Goal: Task Accomplishment & Management: Use online tool/utility

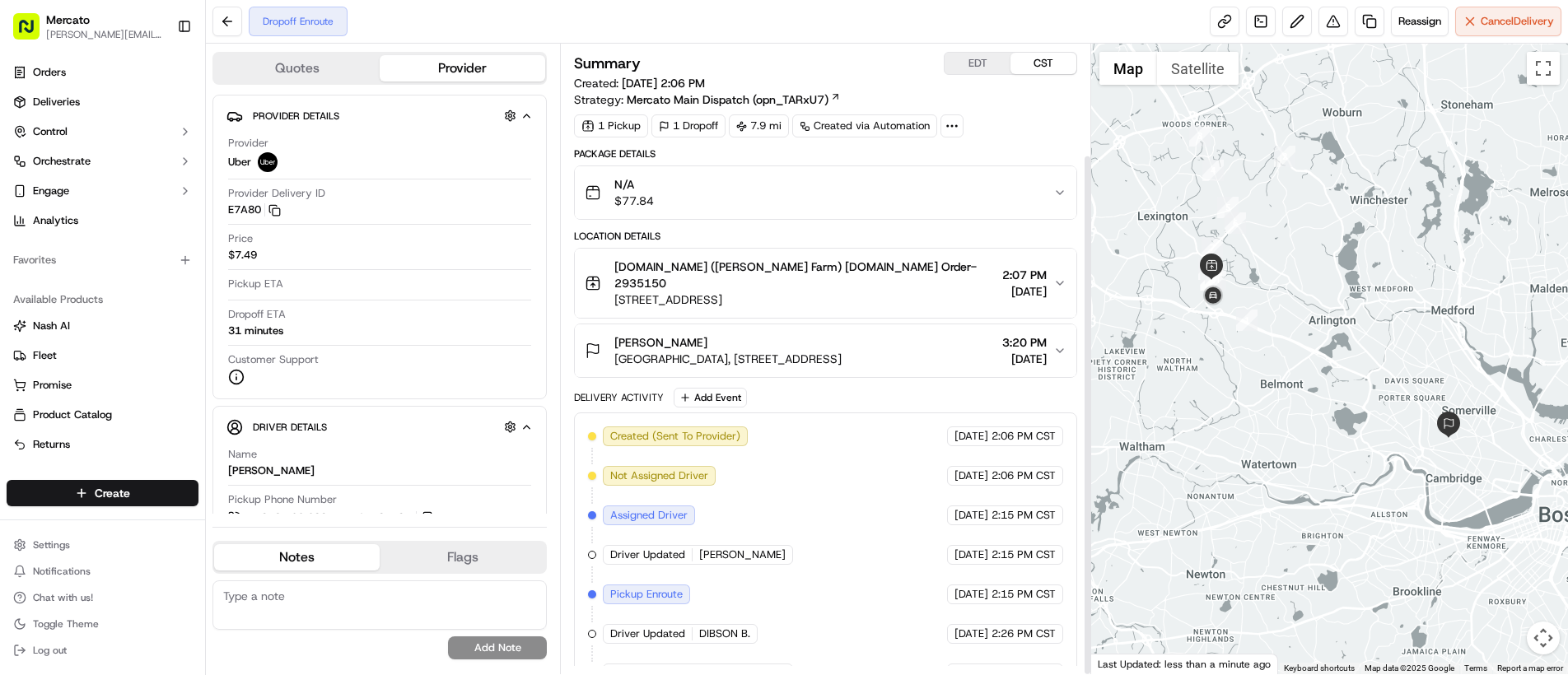
scroll to position [134, 0]
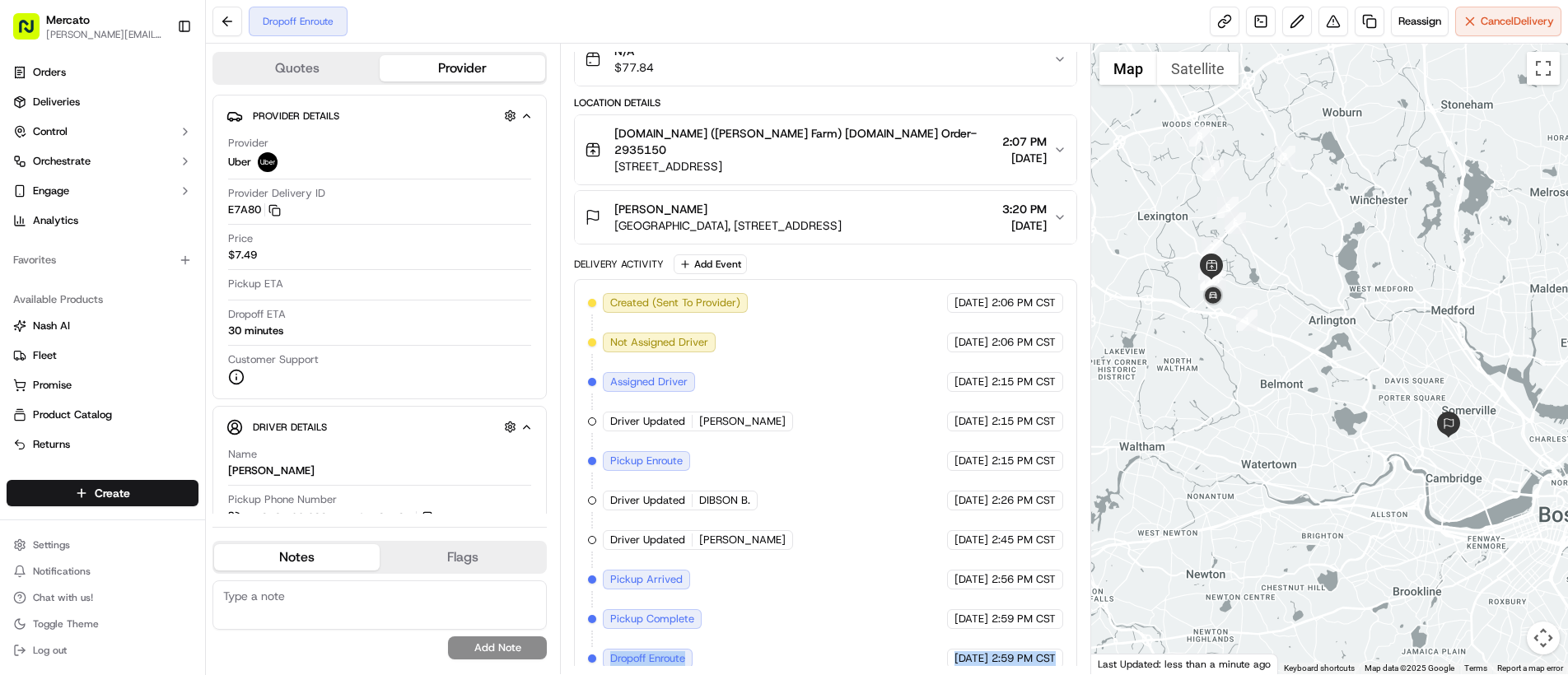
drag, startPoint x: 612, startPoint y: 640, endPoint x: 1039, endPoint y: 656, distance: 427.3
click at [1039, 656] on div "Created (Sent To Provider) Uber [DATE] 2:06 PM CST Not Assigned Driver Uber [DA…" at bounding box center [826, 481] width 503 height 403
copy div "Dropoff Enroute Uber [DATE] 2:59 PM CST"
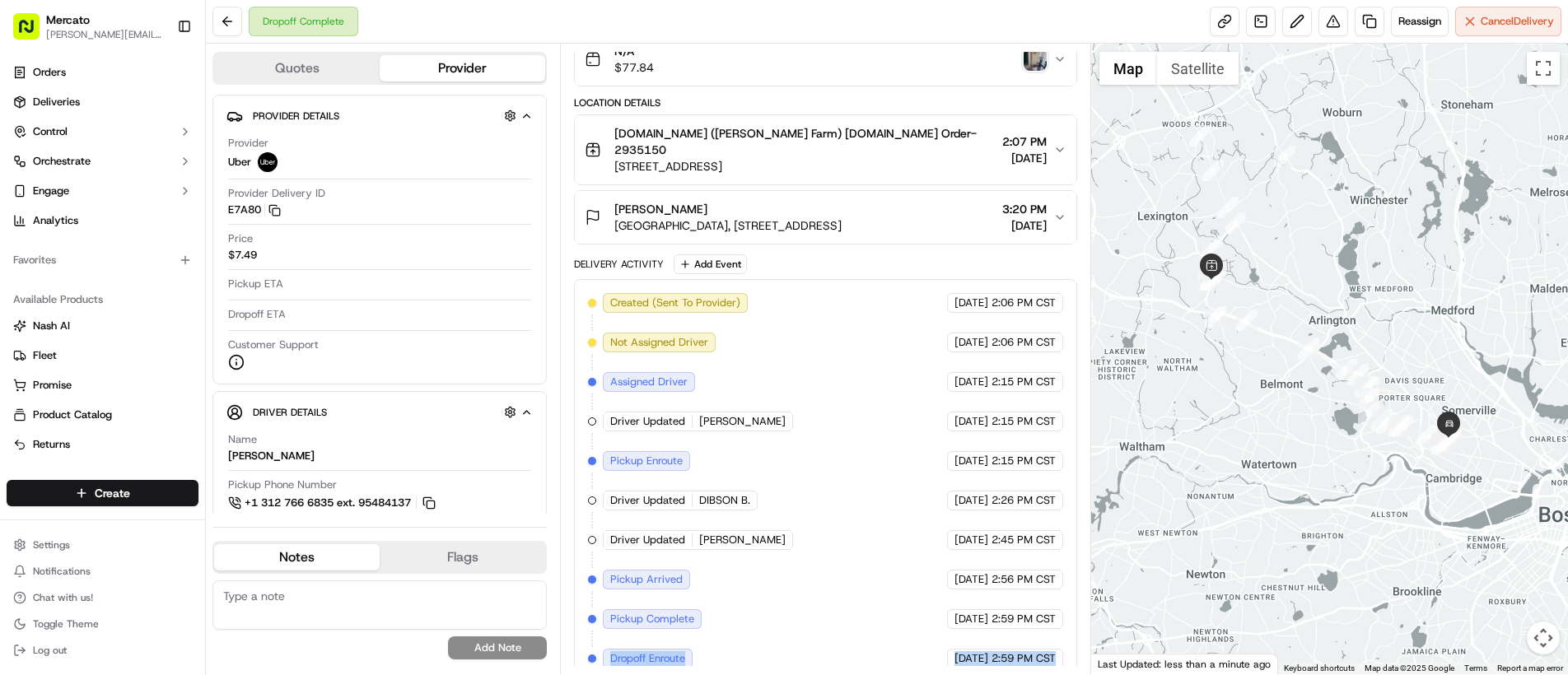
scroll to position [213, 0]
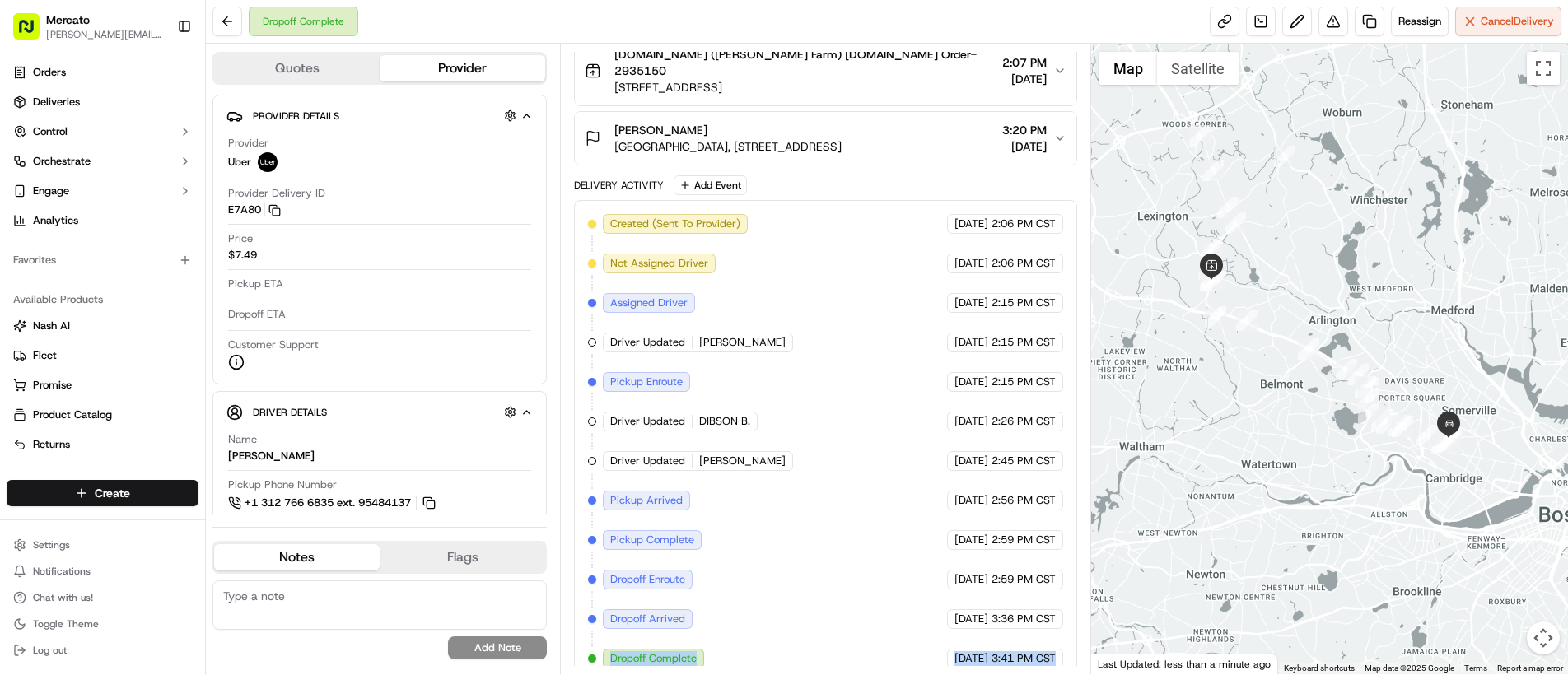
drag, startPoint x: 604, startPoint y: 645, endPoint x: 1014, endPoint y: 654, distance: 410.1
click at [1014, 654] on div "Created (Sent To Provider) Uber [DATE] 2:06 PM CST Not Assigned Driver Uber [DA…" at bounding box center [826, 442] width 503 height 483
copy div "Dropoff Complete Uber [DATE] 3:41 PM CST"
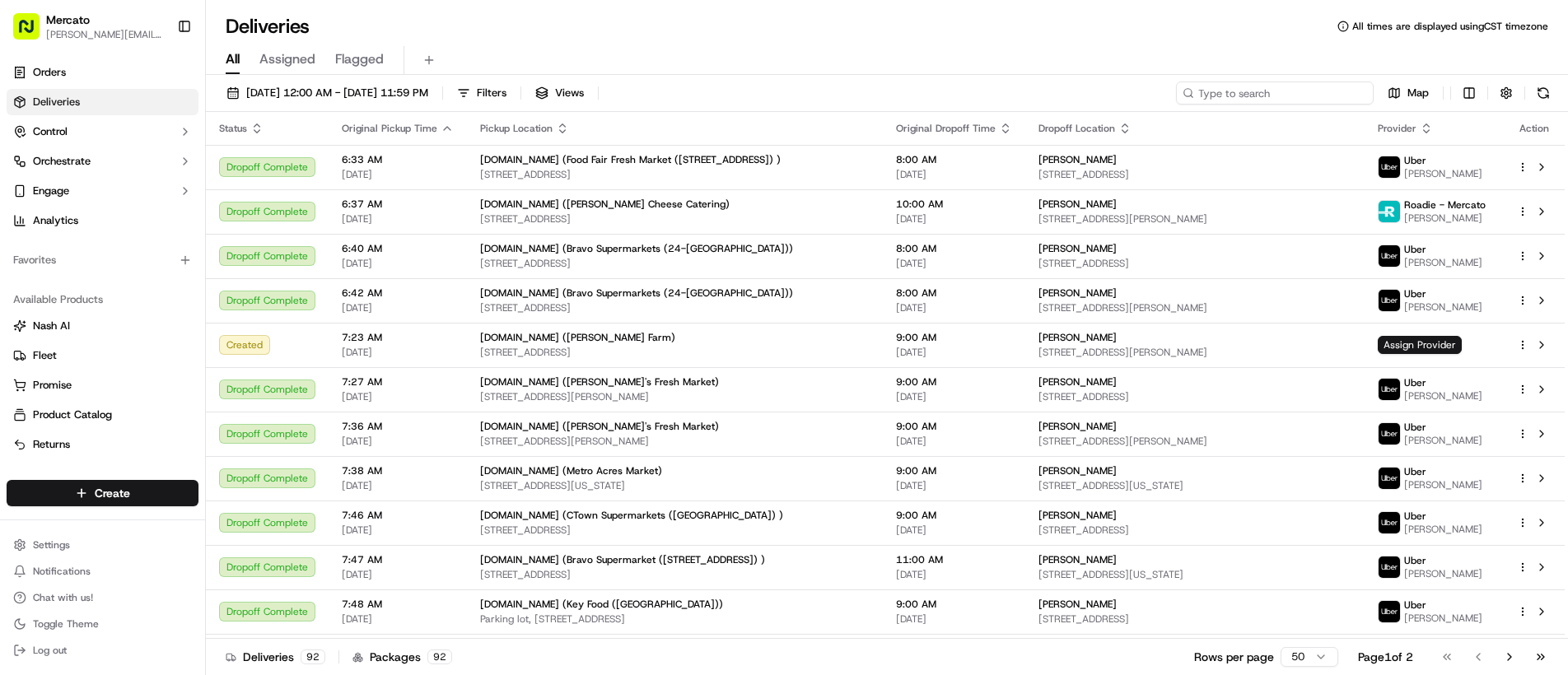
click at [1296, 83] on input at bounding box center [1275, 93] width 197 height 23
paste input "job_nuUU7cKFqkimZp2siqGZ3e"
type input "job_nuUU7cKFqkimZp2siqGZ3e"
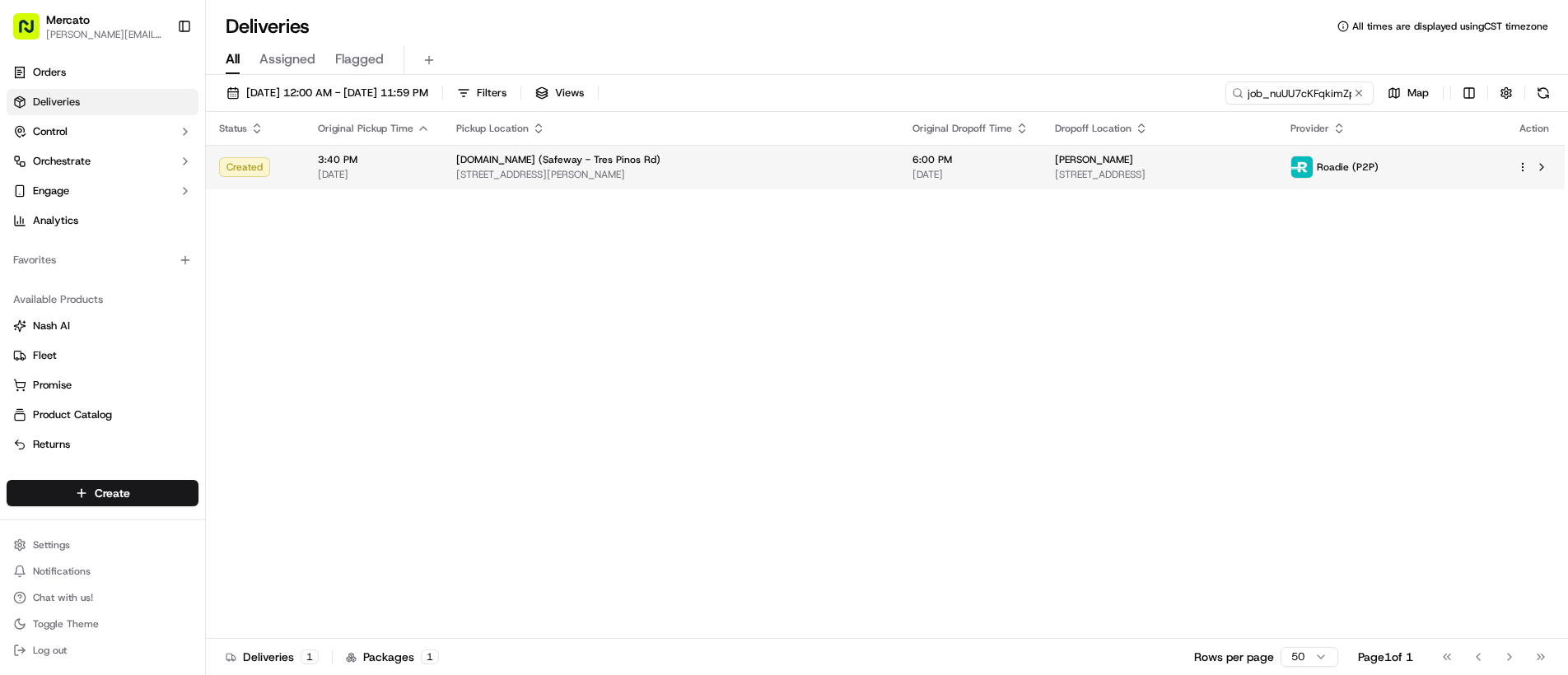
click at [1265, 160] on div "ELENA HERNANDEZ" at bounding box center [1160, 159] width 210 height 13
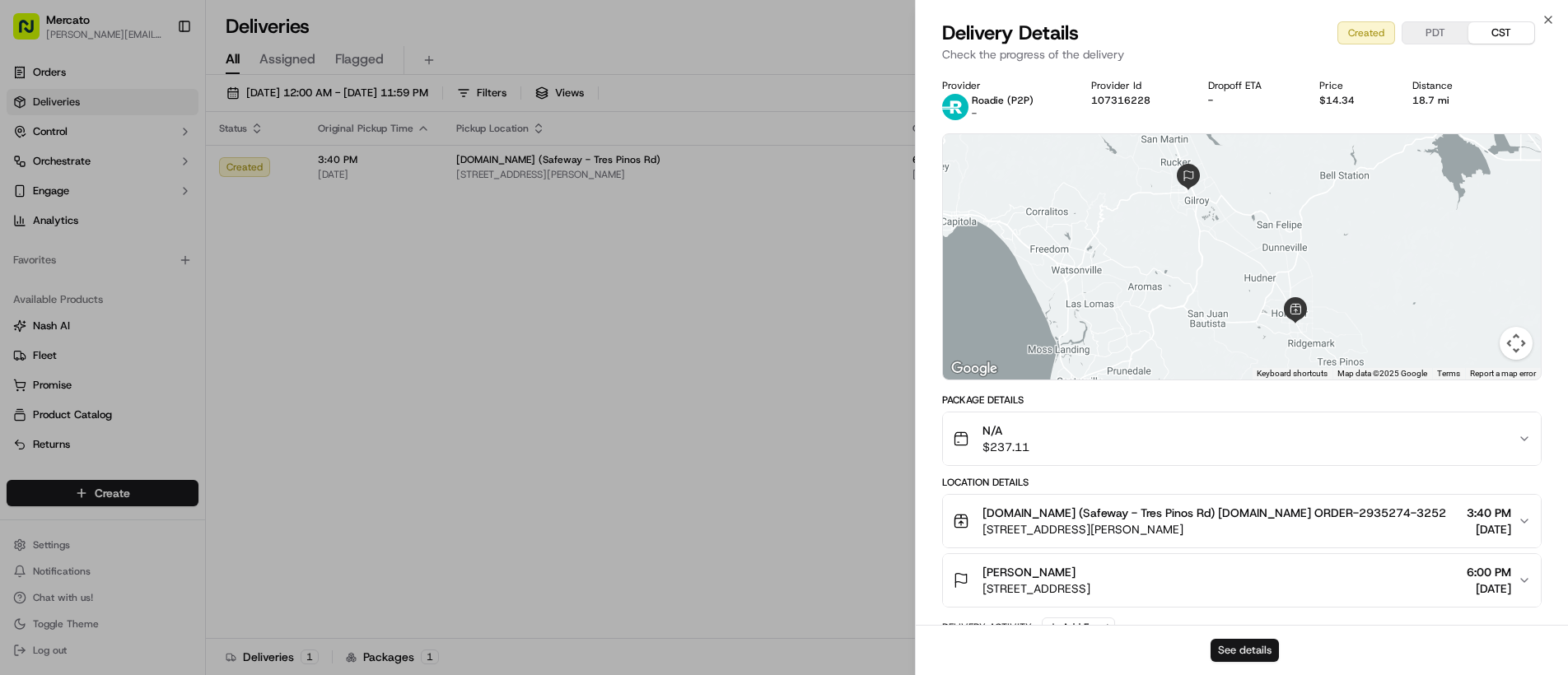
click at [1252, 658] on button "See details" at bounding box center [1245, 651] width 68 height 23
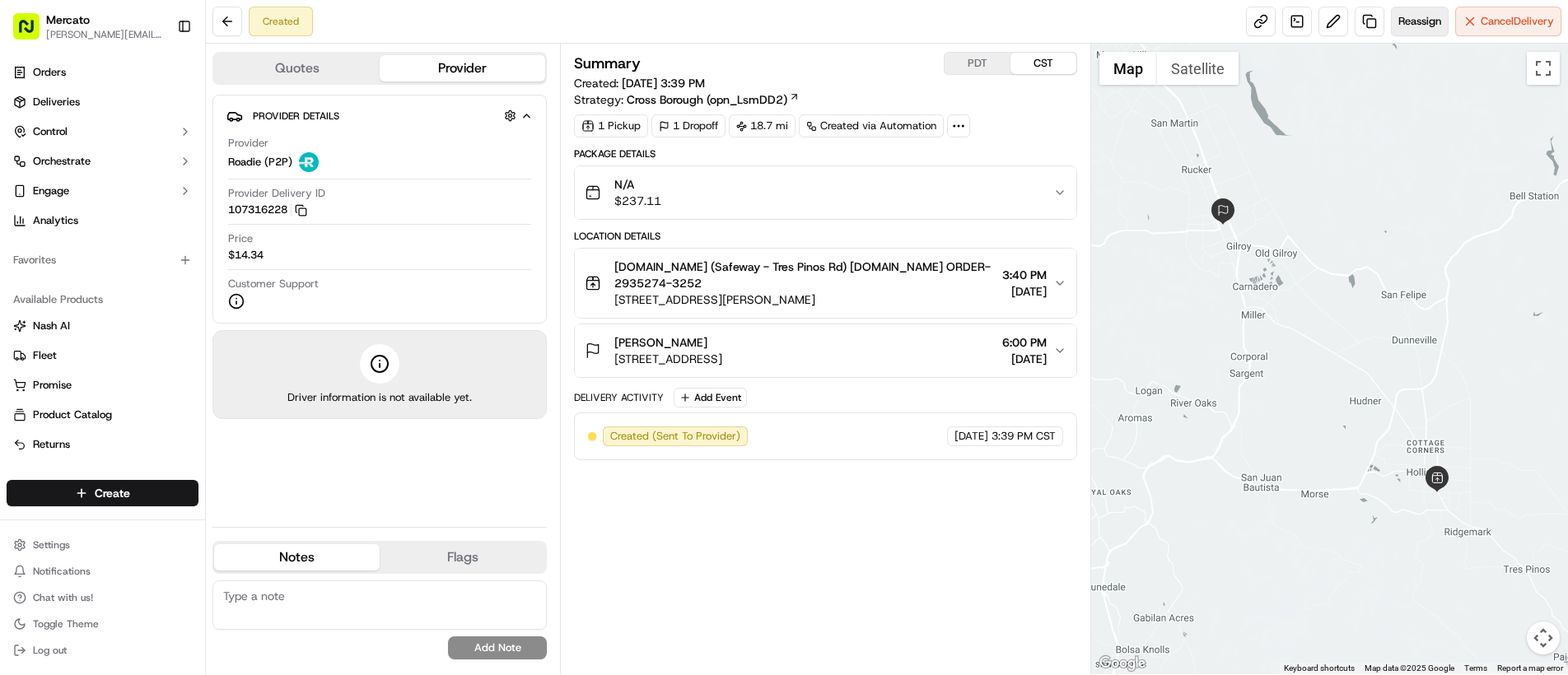
click at [1429, 22] on span "Reassign" at bounding box center [1420, 21] width 43 height 15
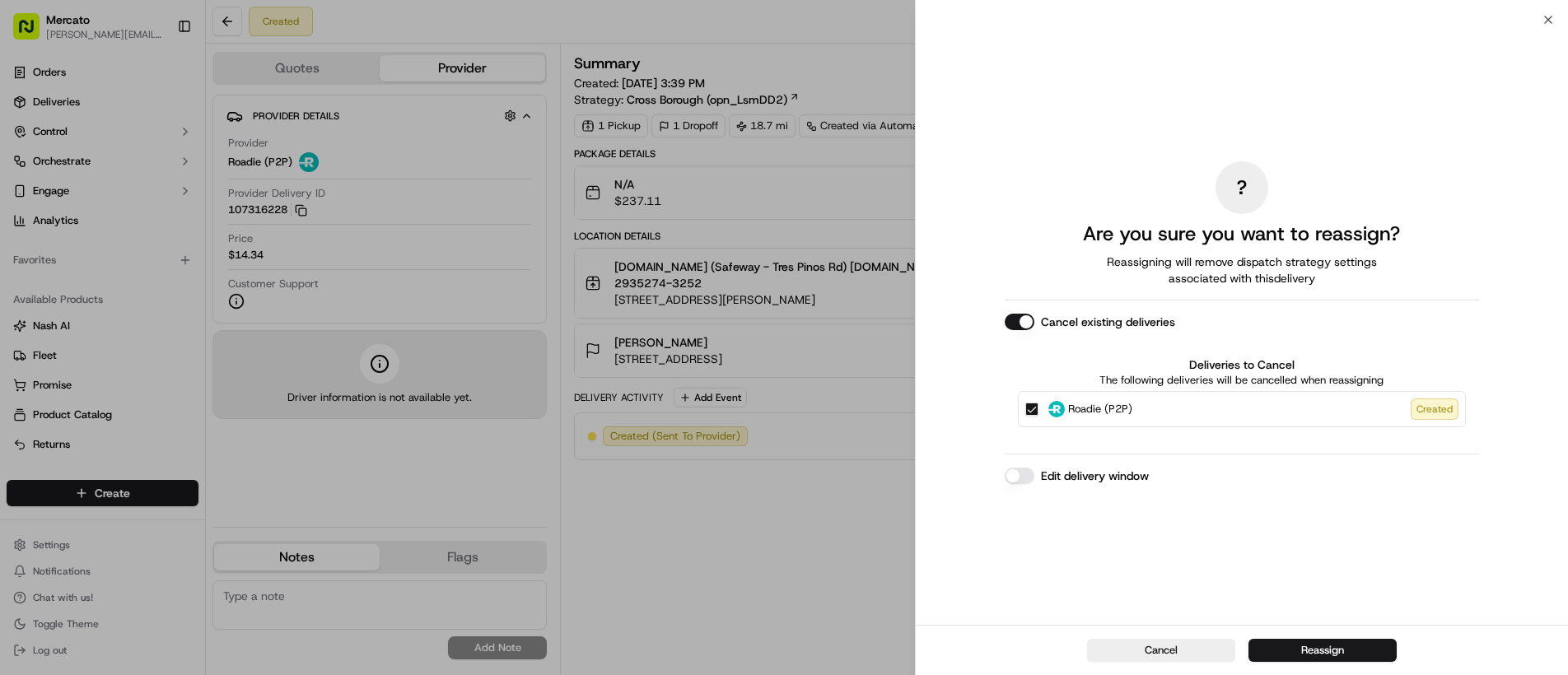
click at [1024, 478] on button "Edit delivery window" at bounding box center [1020, 476] width 29 height 17
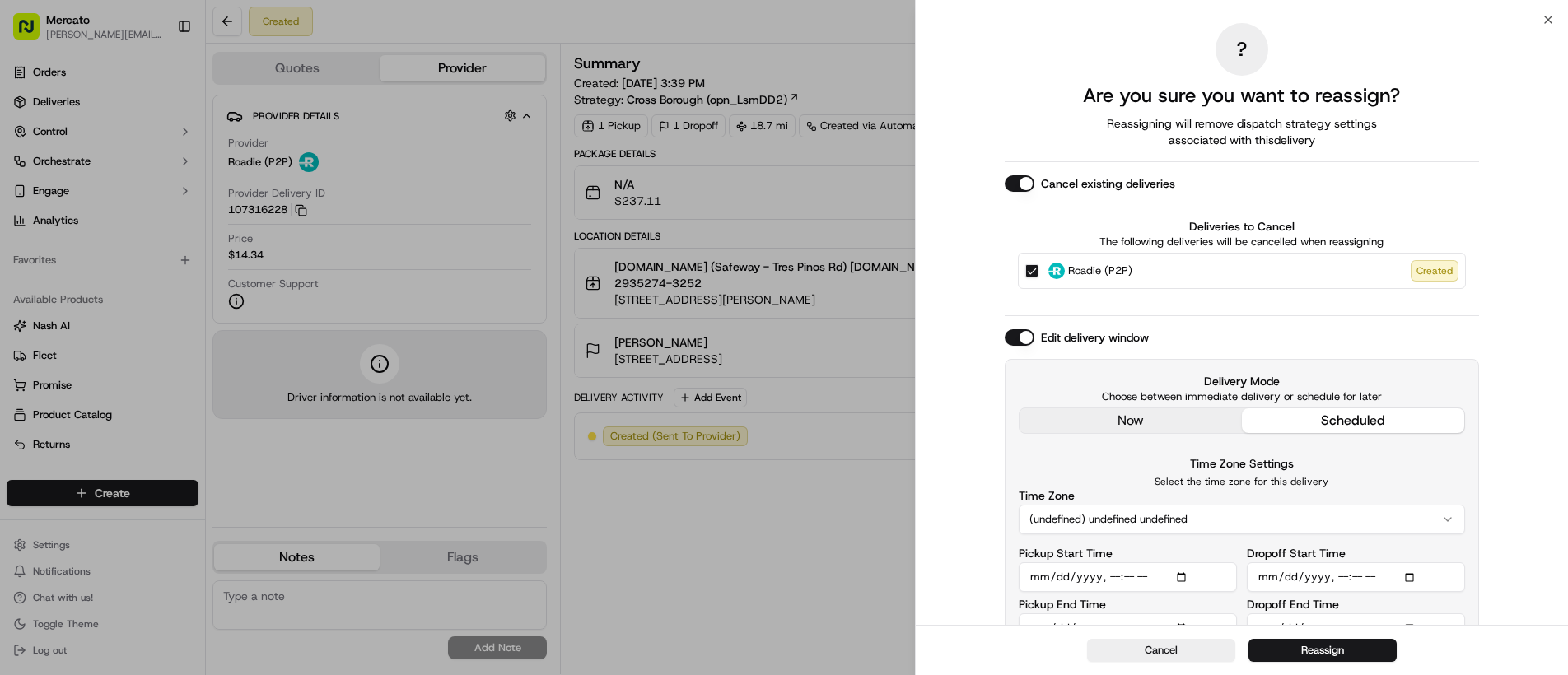
click at [1026, 424] on div "Edit delivery window Delivery Mode Choose between immediate delivery or schedul…" at bounding box center [1243, 493] width 475 height 328
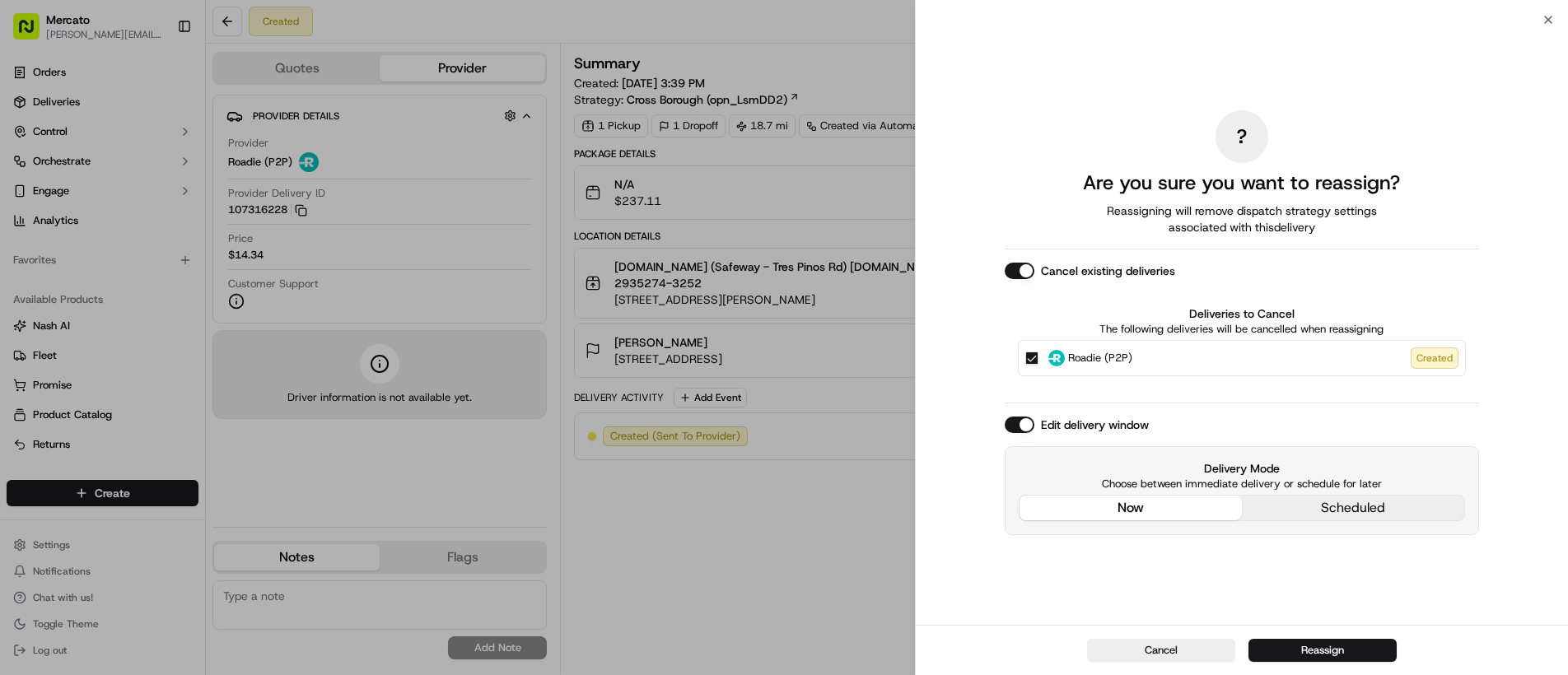
drag, startPoint x: 1285, startPoint y: 648, endPoint x: 1131, endPoint y: 601, distance: 161.0
click at [1284, 648] on button "Reassign" at bounding box center [1323, 651] width 148 height 23
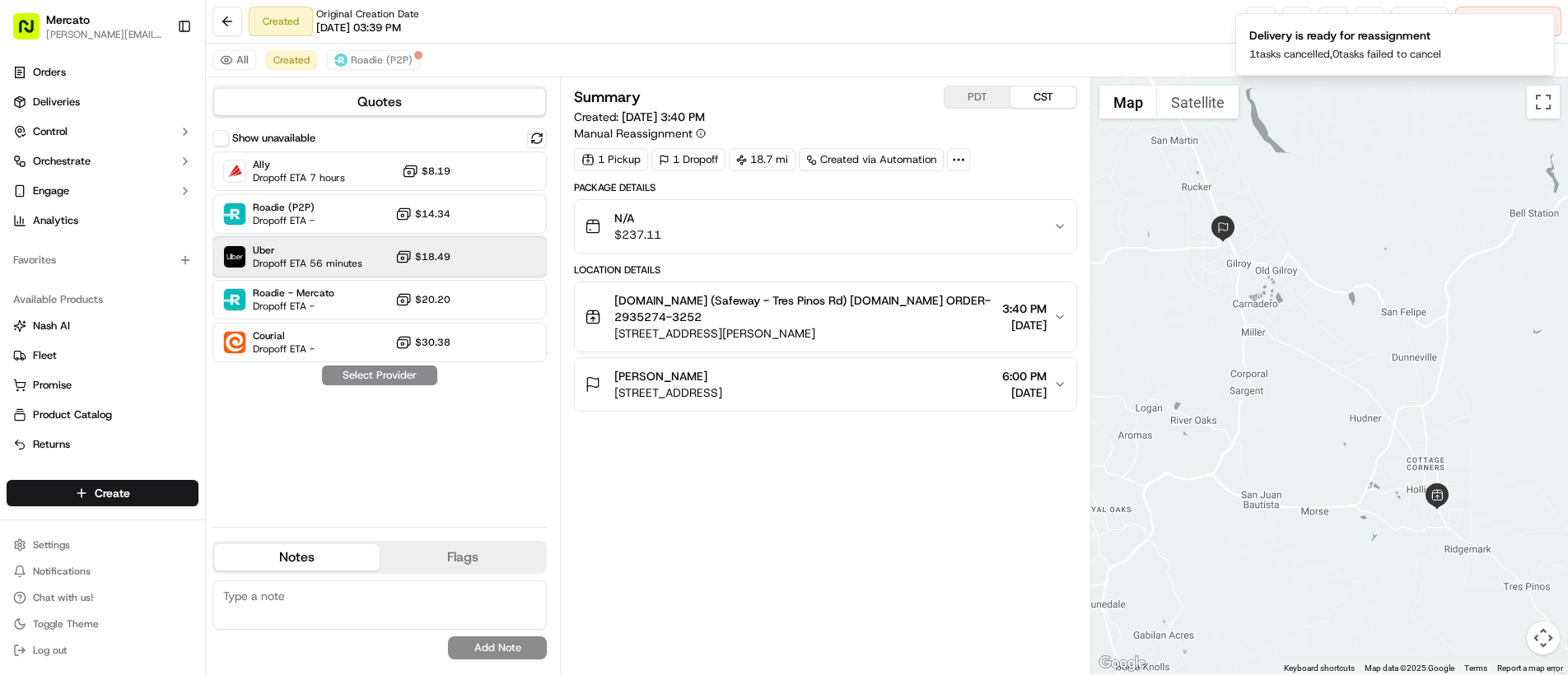
click at [354, 248] on span "Uber" at bounding box center [308, 250] width 109 height 13
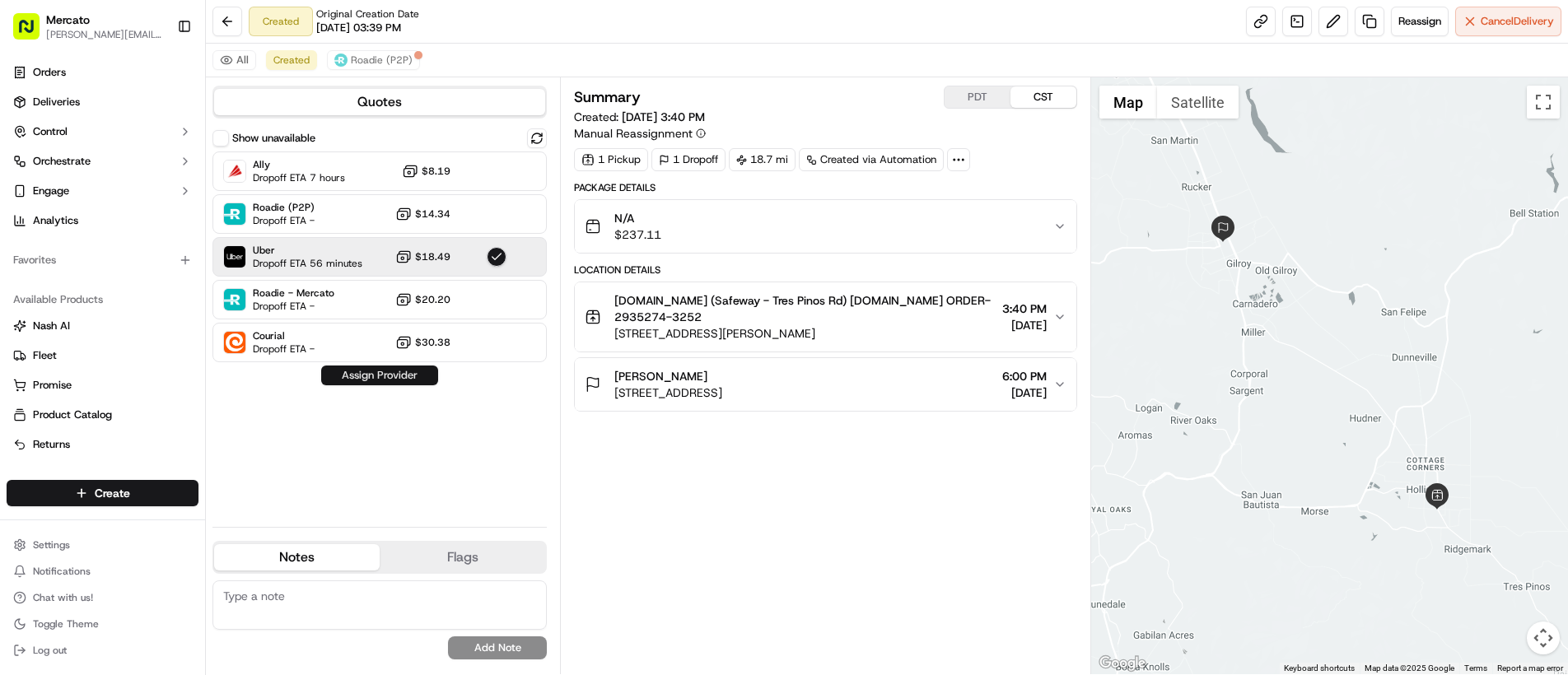
click at [362, 369] on button "Assign Provider" at bounding box center [380, 375] width 117 height 20
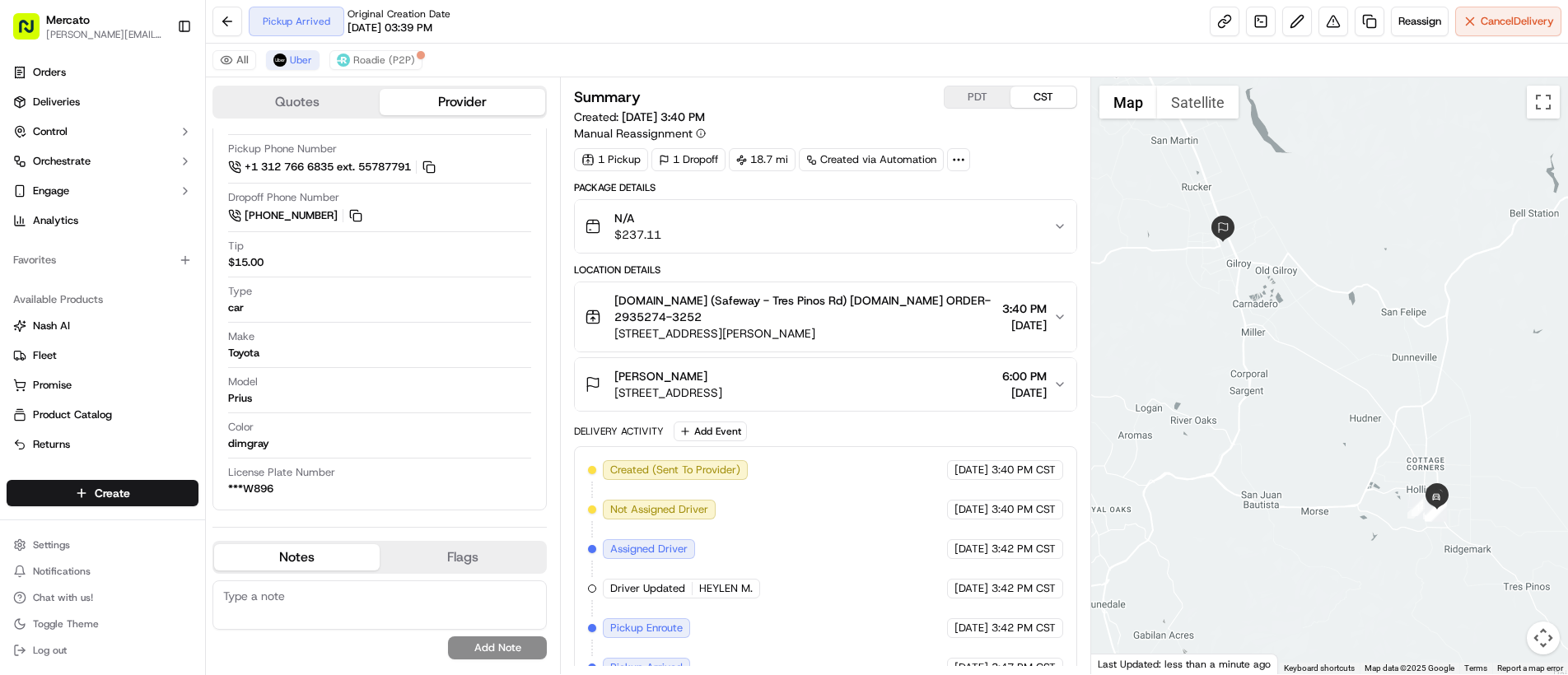
scroll to position [25, 0]
